Goal: Check status: Check status

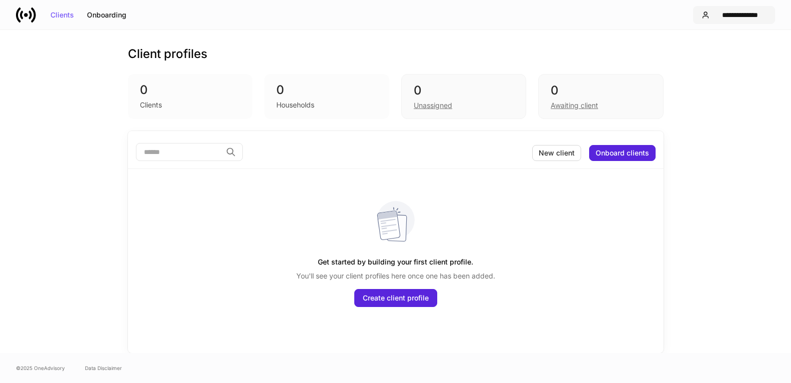
click at [744, 14] on div "**********" at bounding box center [740, 14] width 53 height 7
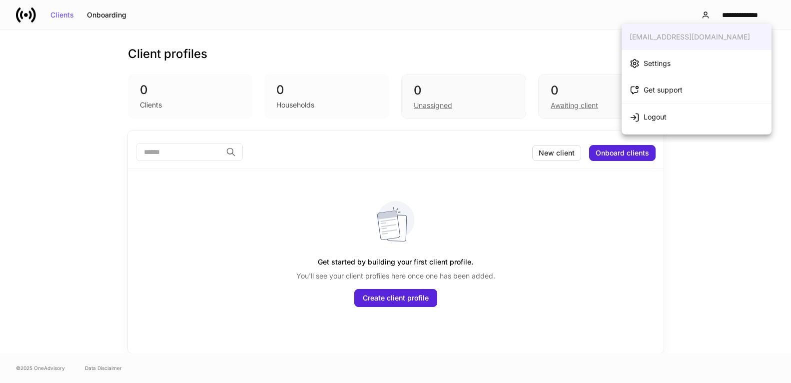
click at [656, 116] on div "Logout" at bounding box center [655, 117] width 23 height 10
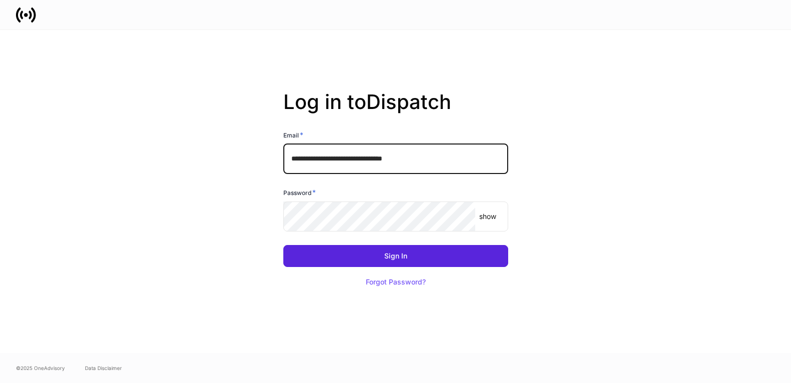
click at [415, 159] on input "**********" at bounding box center [395, 159] width 225 height 30
click at [0, 382] on com-1password-button at bounding box center [0, 383] width 0 height 0
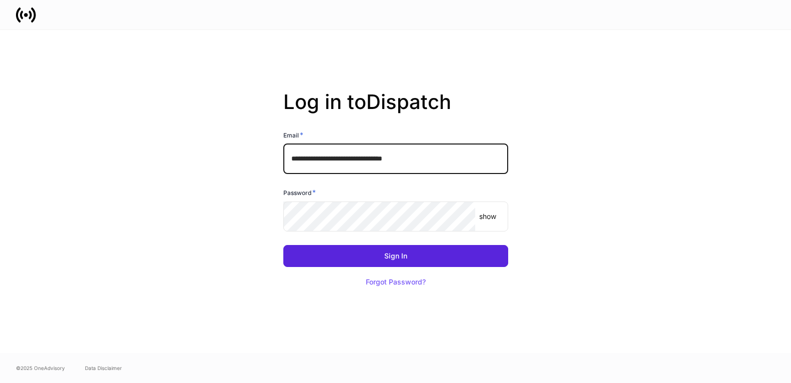
click at [400, 157] on input "**********" at bounding box center [395, 159] width 225 height 30
type input "**********"
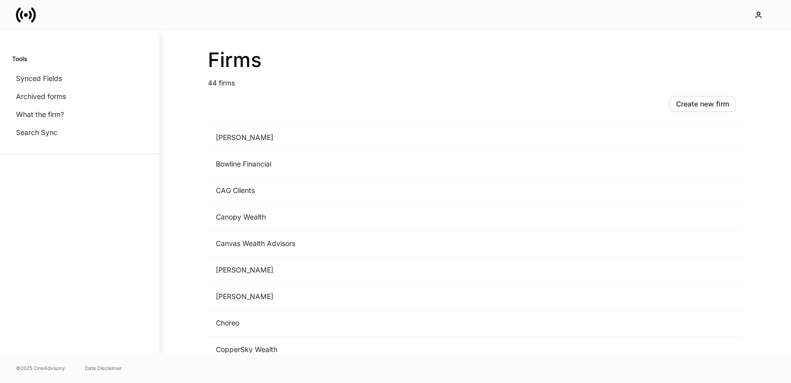
scroll to position [497, 0]
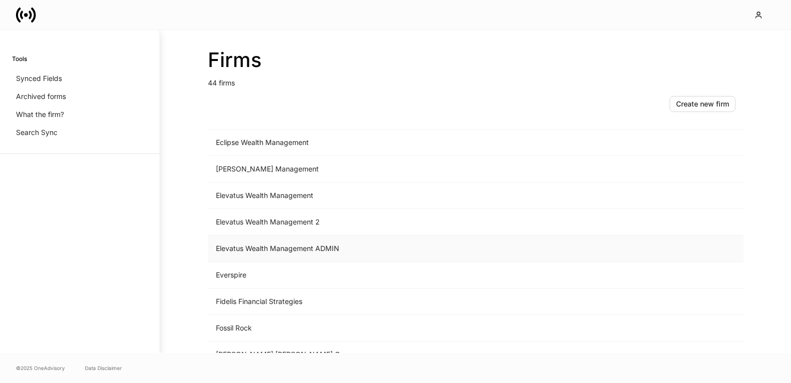
click at [256, 246] on td "Elevatus Wealth Management ADMIN" at bounding box center [393, 248] width 370 height 26
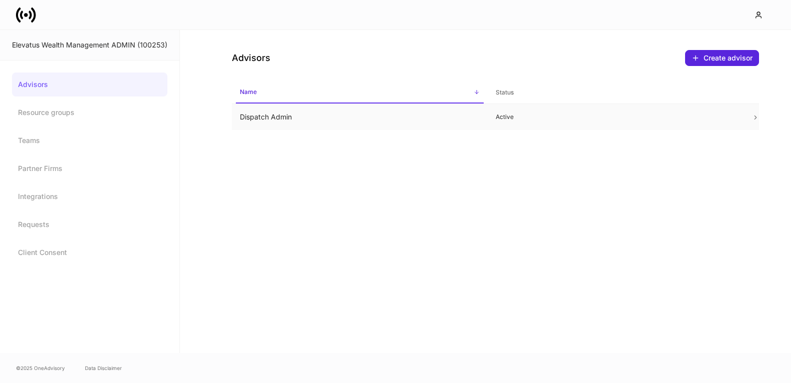
click at [367, 118] on td "Dispatch Admin" at bounding box center [360, 117] width 256 height 26
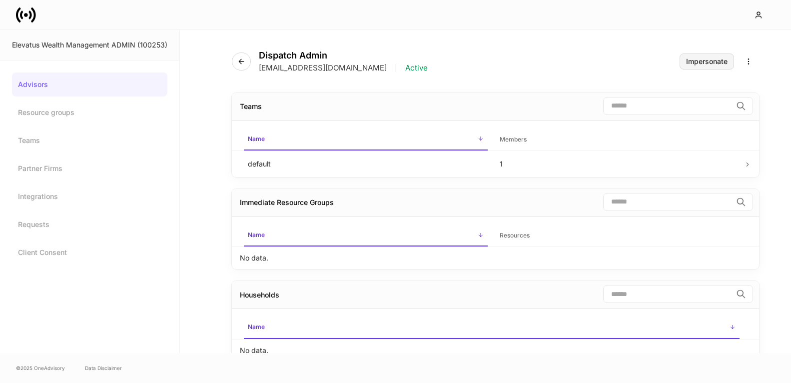
click at [689, 61] on div "Impersonate" at bounding box center [706, 61] width 41 height 7
click at [104, 89] on link "Advisors" at bounding box center [89, 84] width 155 height 24
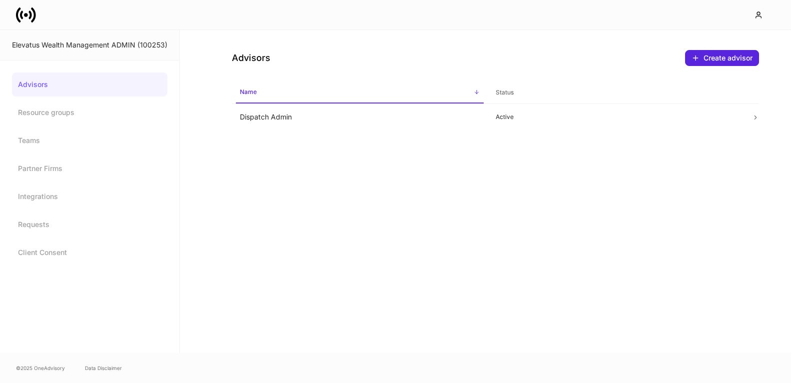
click at [62, 154] on div "Advisors Resource groups Teams Partner Firms Integrations Requests Client Conse…" at bounding box center [89, 168] width 155 height 192
click at [60, 167] on link "Partner Firms" at bounding box center [89, 168] width 155 height 24
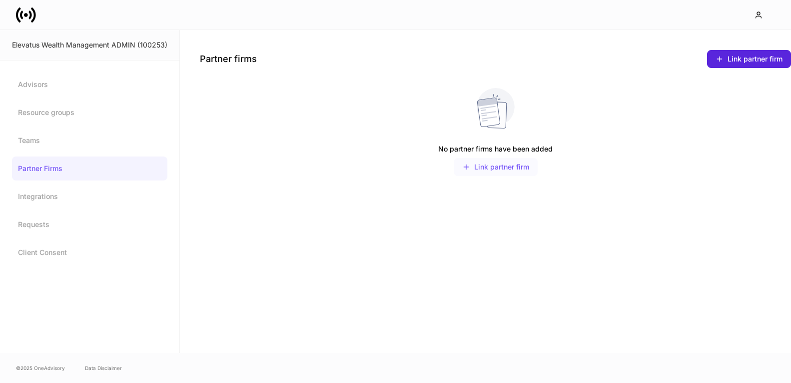
click at [492, 172] on button "Link partner firm" at bounding box center [496, 167] width 84 height 18
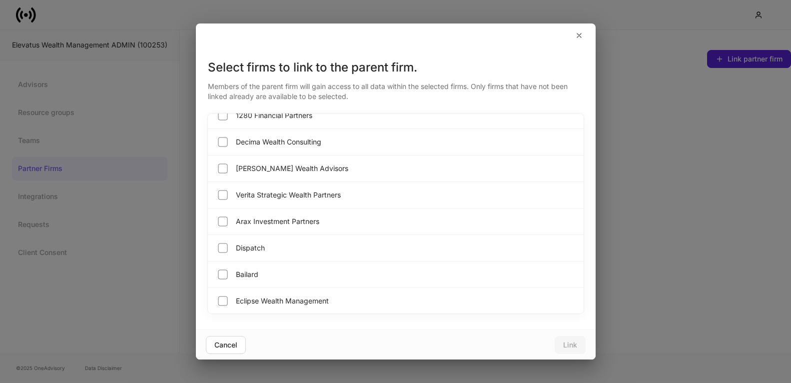
scroll to position [965, 0]
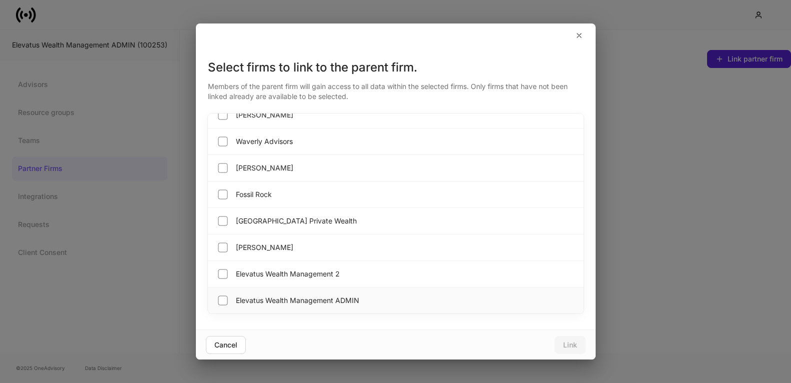
click at [218, 292] on div "Elevatus Wealth Management ADMIN" at bounding box center [396, 300] width 376 height 26
click at [261, 267] on label "Elevatus Wealth Management 2" at bounding box center [278, 274] width 124 height 14
click at [224, 347] on div "Cancel" at bounding box center [225, 344] width 23 height 7
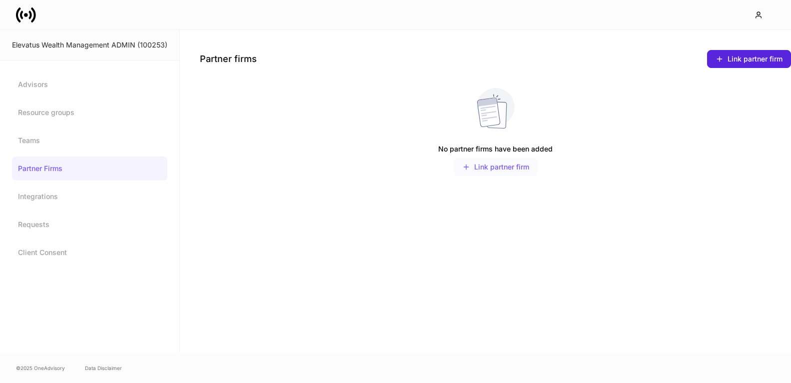
click at [487, 172] on button "Link partner firm" at bounding box center [496, 167] width 84 height 18
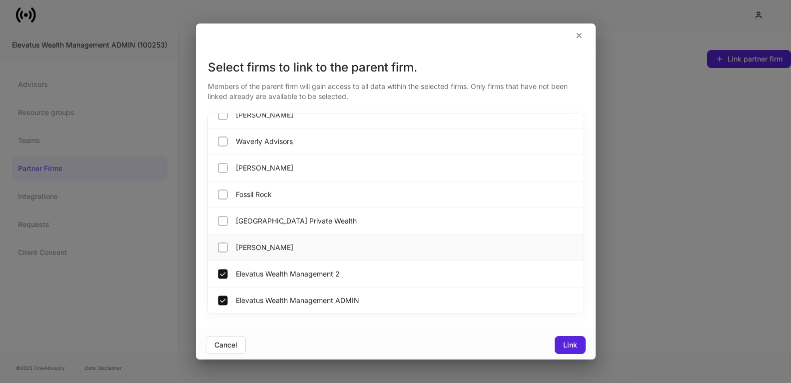
click at [216, 259] on div "[PERSON_NAME]" at bounding box center [396, 247] width 376 height 26
click at [220, 343] on div "Cancel" at bounding box center [225, 344] width 23 height 7
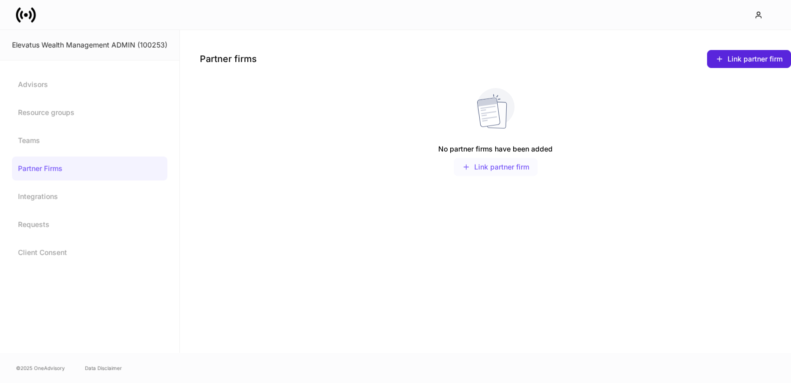
click at [490, 164] on div "Link partner firm" at bounding box center [495, 167] width 67 height 8
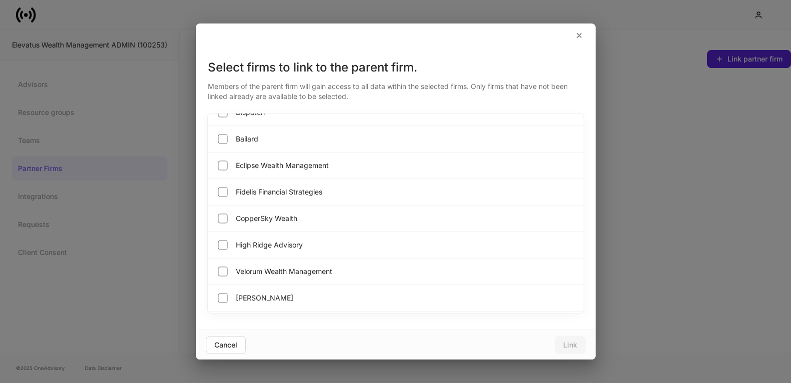
scroll to position [965, 0]
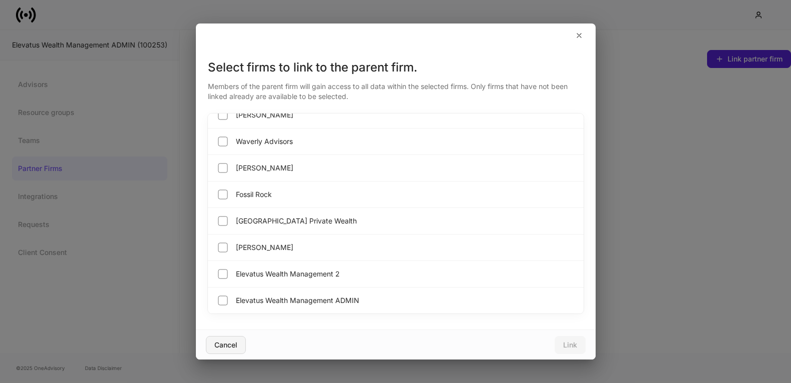
click at [224, 349] on button "Cancel" at bounding box center [226, 345] width 40 height 18
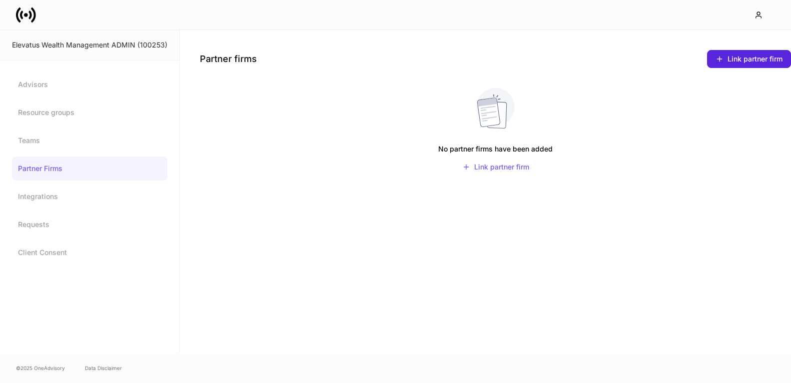
click at [90, 43] on div "Elevatus Wealth Management ADMIN (100253)" at bounding box center [89, 45] width 155 height 10
click at [63, 83] on link "Advisors" at bounding box center [89, 84] width 155 height 24
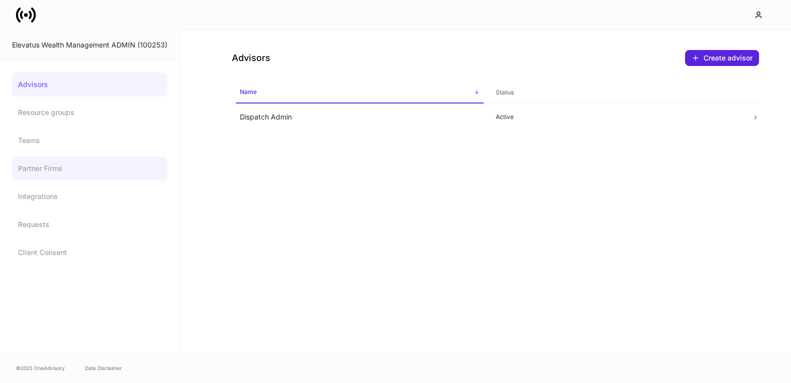
click at [78, 172] on link "Partner Firms" at bounding box center [89, 168] width 155 height 24
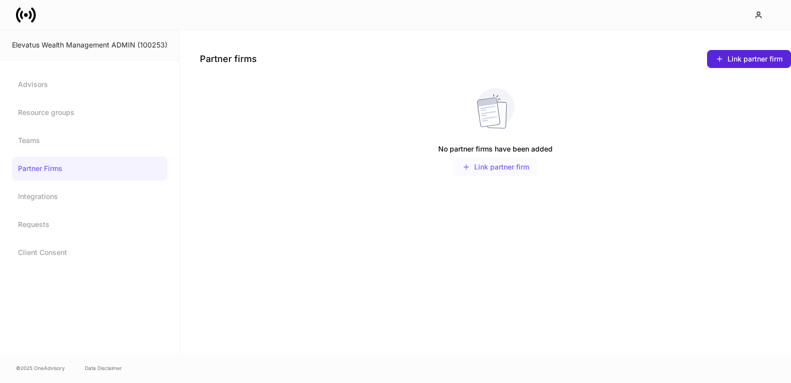
click at [502, 163] on div "Link partner firm" at bounding box center [495, 167] width 67 height 8
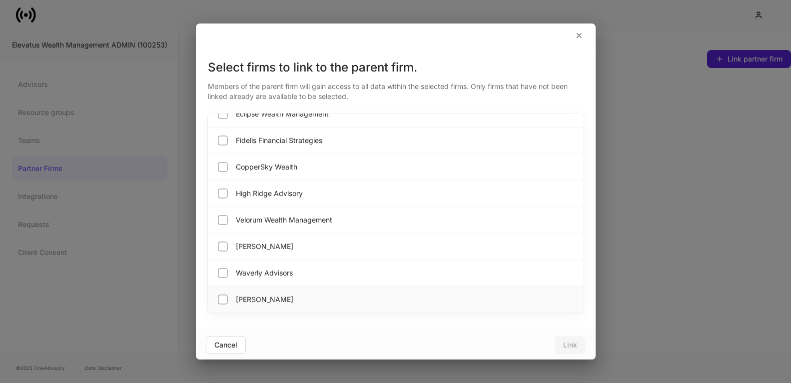
scroll to position [965, 0]
click at [234, 347] on div "Cancel" at bounding box center [225, 344] width 23 height 7
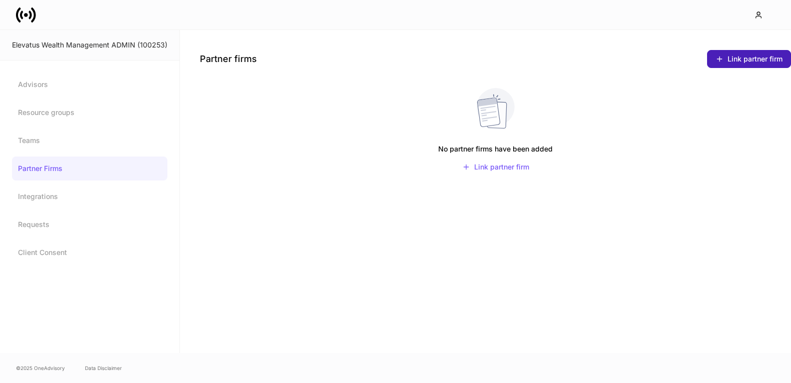
click at [726, 61] on div "Link partner firm" at bounding box center [749, 59] width 67 height 8
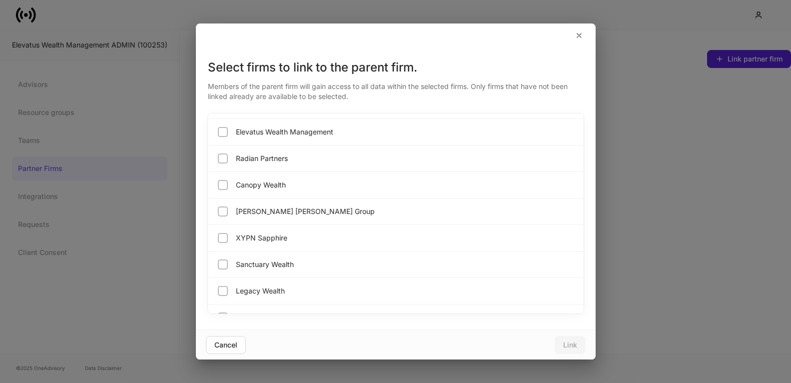
scroll to position [282, 0]
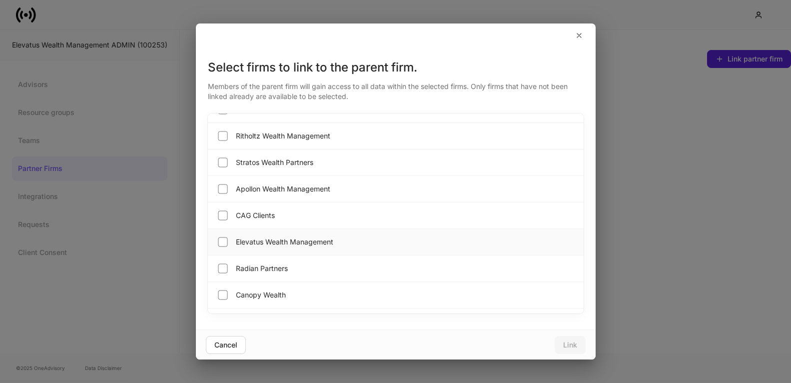
click at [238, 246] on span "Elevatus Wealth Management" at bounding box center [284, 242] width 97 height 10
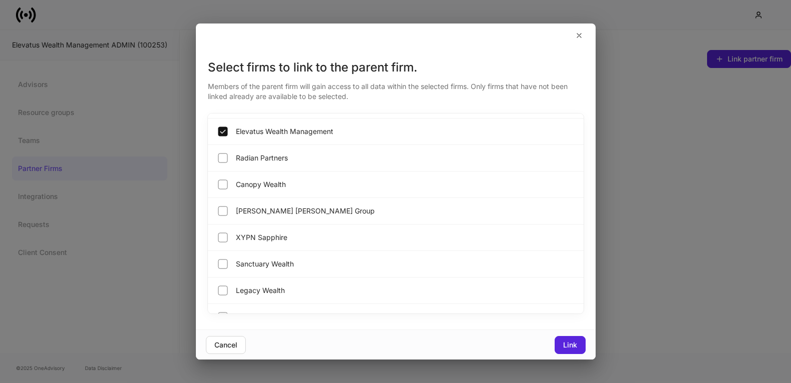
scroll to position [361, 0]
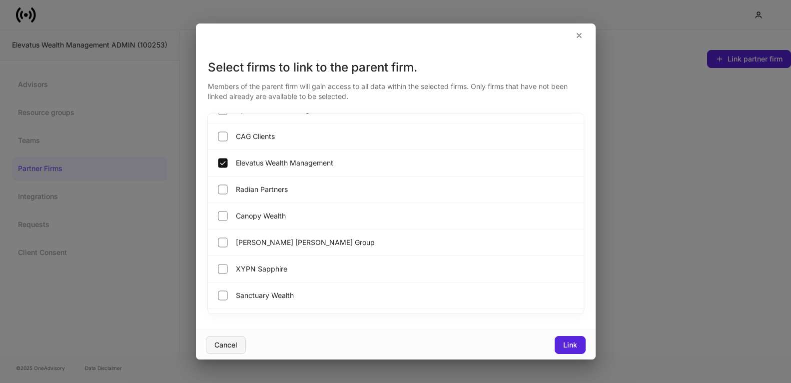
click at [230, 344] on div "Cancel" at bounding box center [225, 344] width 23 height 7
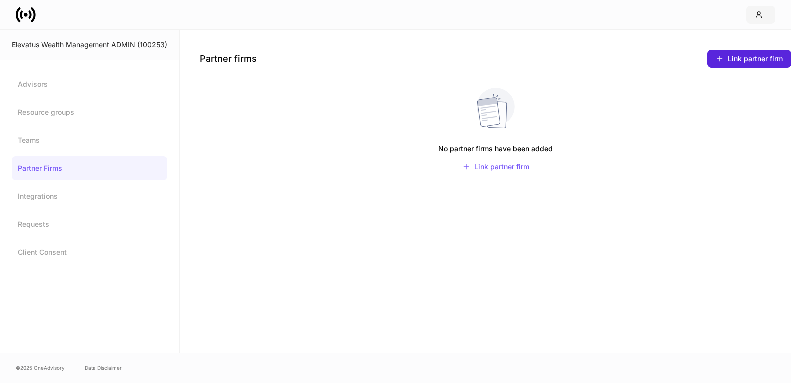
click at [763, 8] on button "button" at bounding box center [760, 15] width 29 height 18
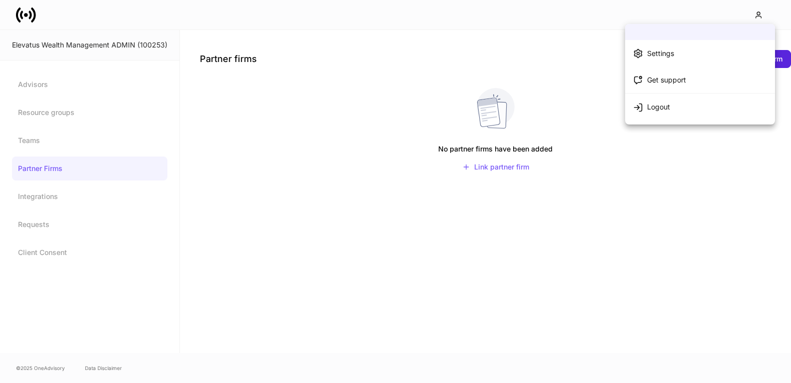
click at [650, 108] on div "Logout" at bounding box center [658, 107] width 23 height 10
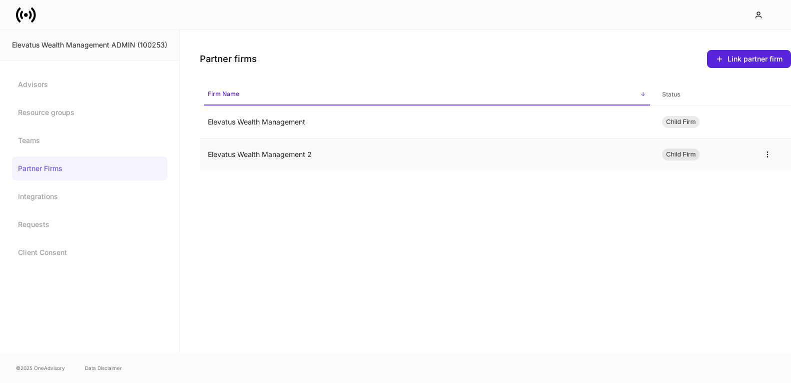
click at [355, 150] on td "Elevatus Wealth Management 2" at bounding box center [427, 154] width 454 height 32
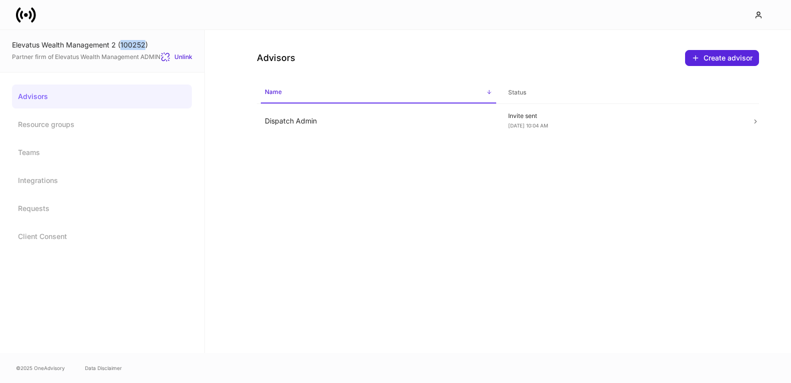
drag, startPoint x: 143, startPoint y: 44, endPoint x: 120, endPoint y: 43, distance: 23.5
click at [120, 43] on div "Elevatus Wealth Management 2 (100252)" at bounding box center [102, 45] width 180 height 10
copy div "100252"
click at [41, 206] on link "Requests" at bounding box center [102, 208] width 180 height 24
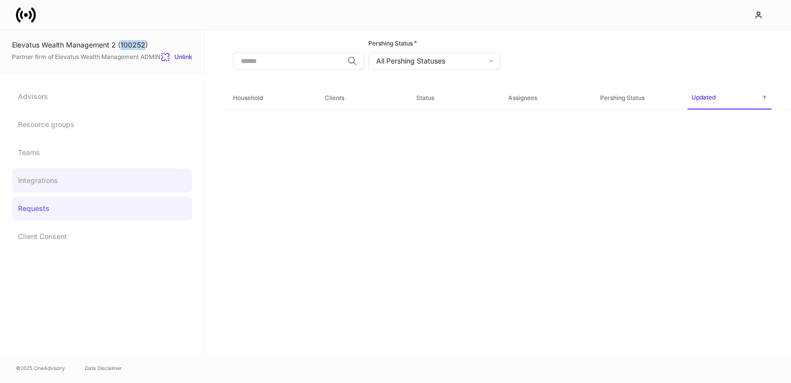
click at [47, 185] on link "Integrations" at bounding box center [102, 180] width 180 height 24
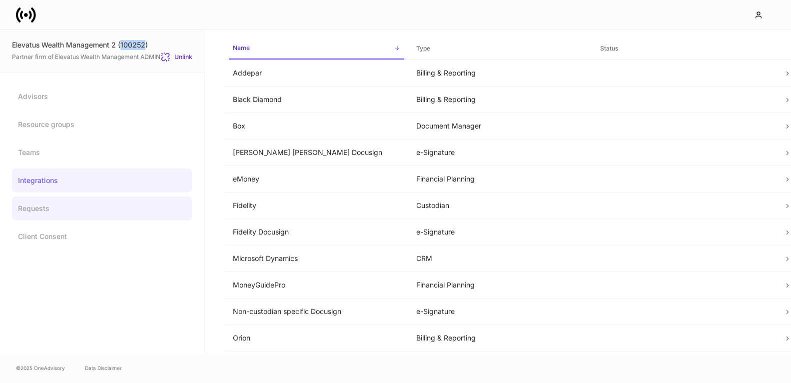
click at [59, 208] on link "Requests" at bounding box center [102, 208] width 180 height 24
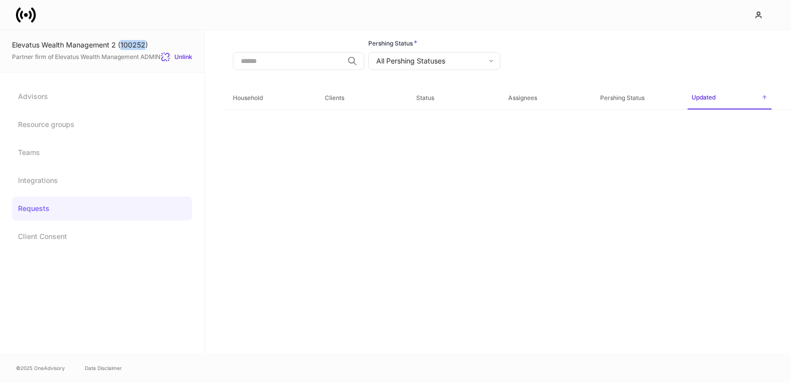
click at [416, 63] on body "Elevatus Wealth Management 2 (100252) Partner firm of Elevatus Wealth Managemen…" at bounding box center [395, 191] width 791 height 383
click at [22, 382] on div at bounding box center [395, 383] width 791 height 0
click at [28, 12] on icon at bounding box center [26, 15] width 20 height 20
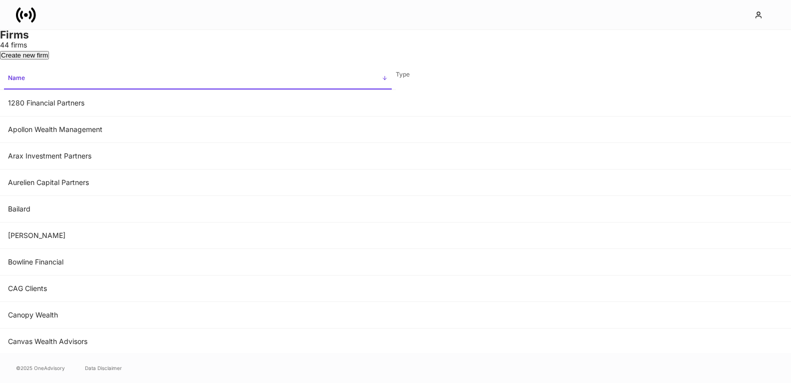
click at [269, 89] on span "Name sorted ascending" at bounding box center [198, 78] width 388 height 21
click at [392, 89] on span "Name sorted descending" at bounding box center [198, 78] width 388 height 21
click at [319, 116] on td "1280 Financial Partners" at bounding box center [198, 103] width 396 height 26
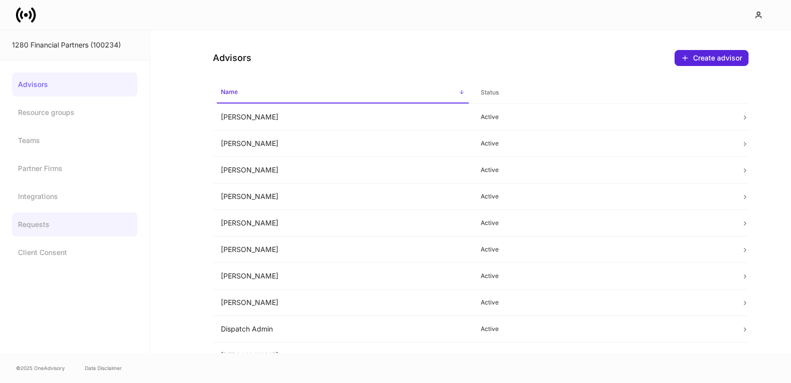
click at [33, 227] on link "Requests" at bounding box center [74, 224] width 125 height 24
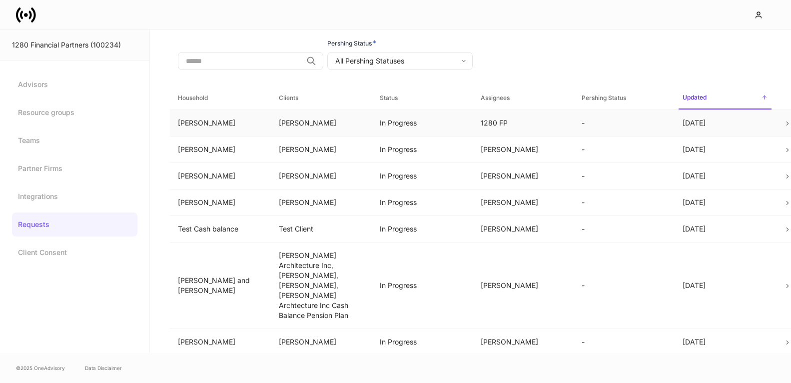
click at [421, 122] on td "In Progress" at bounding box center [422, 122] width 101 height 26
click at [442, 59] on body "1280 Financial Partners (100234) Advisors Resource groups Teams Partner Firms I…" at bounding box center [395, 191] width 791 height 383
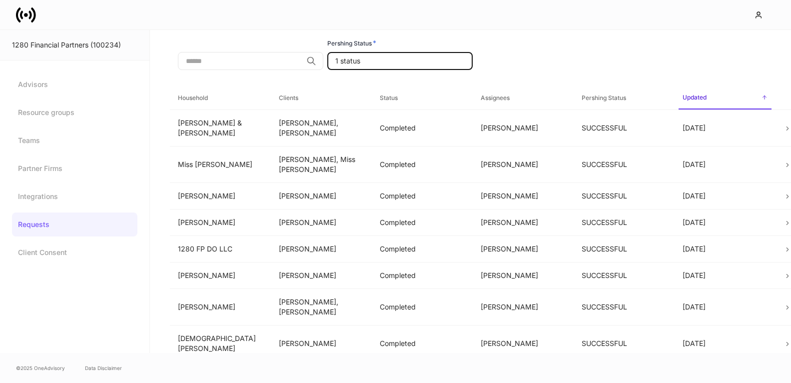
click at [373, 382] on li "No Status" at bounding box center [395, 389] width 791 height 12
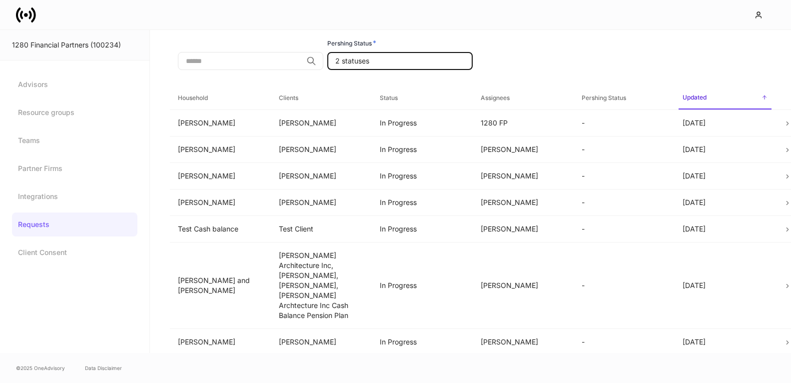
type input "****"
click at [417, 382] on li "No Status" at bounding box center [395, 389] width 791 height 12
click at [505, 382] on div at bounding box center [395, 383] width 791 height 0
